Goal: Communication & Community: Answer question/provide support

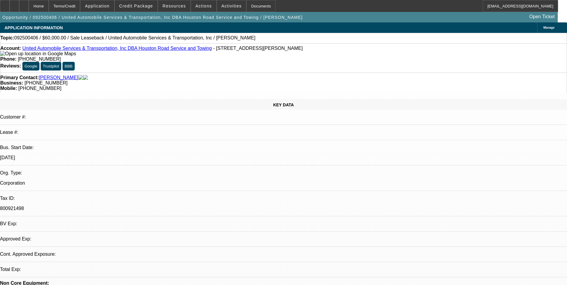
select select "0"
select select "2"
select select "0.1"
select select "4"
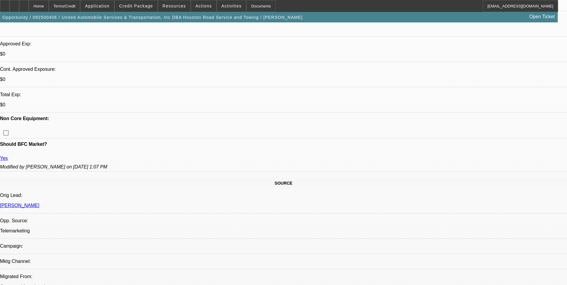
scroll to position [239, 0]
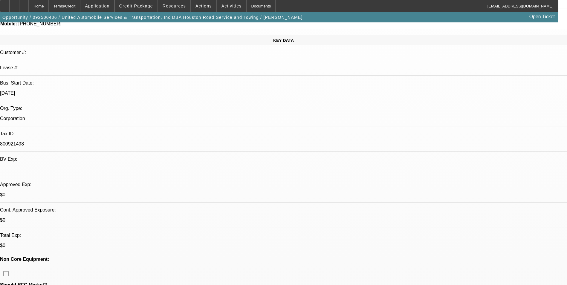
scroll to position [0, 0]
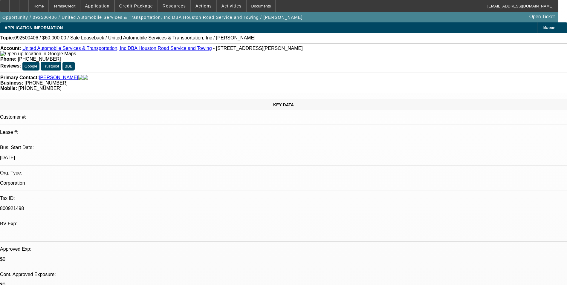
radio input "true"
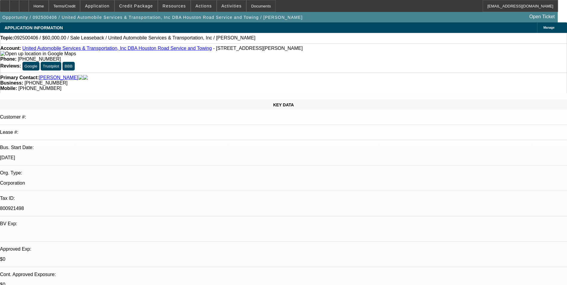
type textarea "Talked to him 9/23 said he has been busy with a project and will look at it [DA…"
radio input "true"
